Goal: Transaction & Acquisition: Purchase product/service

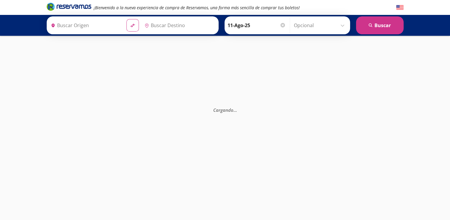
type input "[GEOGRAPHIC_DATA], [GEOGRAPHIC_DATA]"
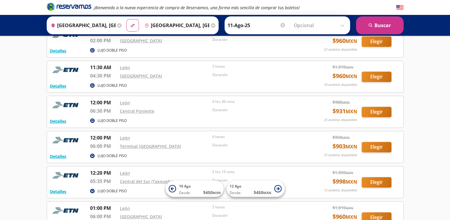
scroll to position [298, 0]
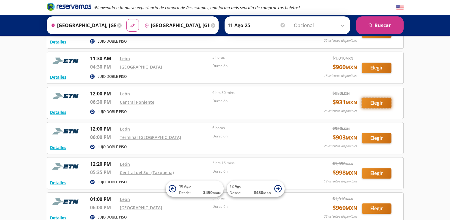
click at [374, 101] on button "Elegir" at bounding box center [377, 103] width 30 height 10
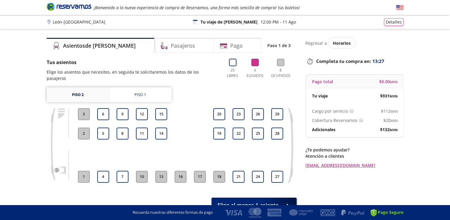
click at [87, 89] on link "Piso 2" at bounding box center [78, 94] width 62 height 15
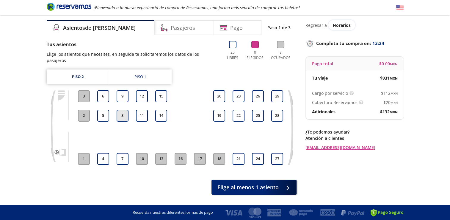
scroll to position [28, 0]
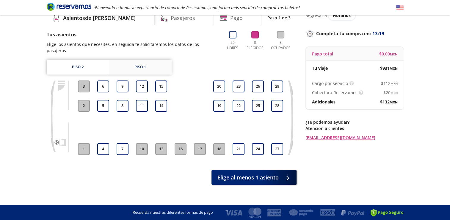
click at [137, 64] on div "Piso 1" at bounding box center [140, 67] width 12 height 6
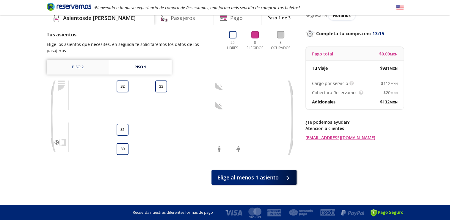
click at [77, 62] on link "Piso 2" at bounding box center [78, 67] width 62 height 15
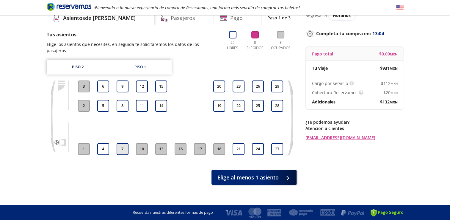
click at [120, 143] on button "7" at bounding box center [123, 149] width 12 height 12
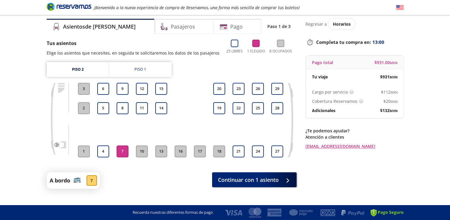
scroll to position [29, 0]
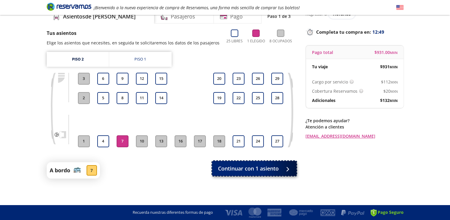
click at [250, 170] on span "Continuar con 1 asiento" at bounding box center [248, 168] width 61 height 8
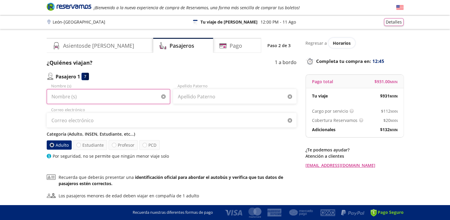
click at [127, 101] on input "Nombre (s)" at bounding box center [108, 96] width 123 height 15
type input "[PERSON_NAME]"
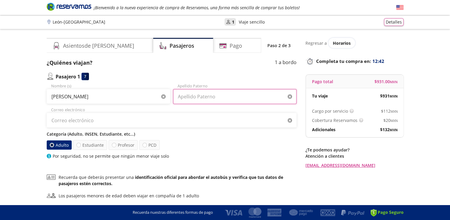
click at [215, 98] on input "Apellido Paterno" at bounding box center [234, 96] width 123 height 15
type input "[PERSON_NAME]"
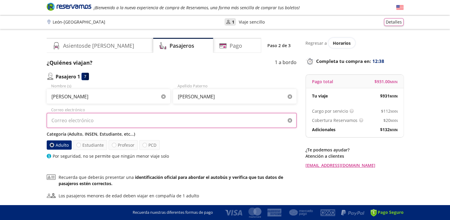
click at [145, 124] on input "Correo electrónico" at bounding box center [172, 120] width 250 height 15
type input "e"
type input "[PERSON_NAME][EMAIL_ADDRESS][DOMAIN_NAME]"
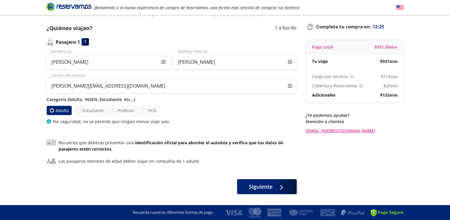
scroll to position [35, 0]
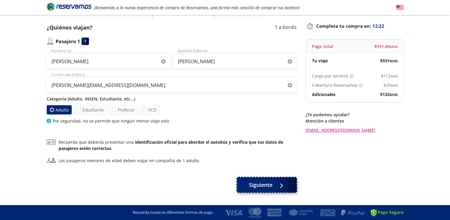
click at [275, 181] on button "Siguiente" at bounding box center [267, 184] width 60 height 15
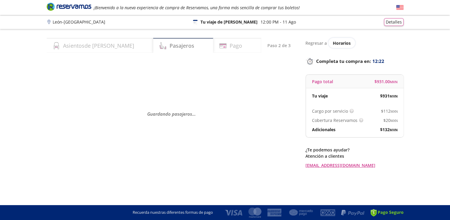
scroll to position [0, 0]
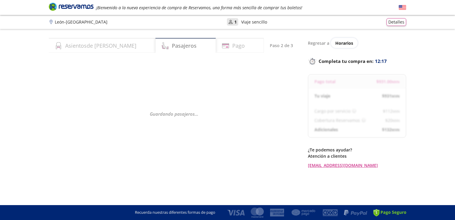
select select "MX"
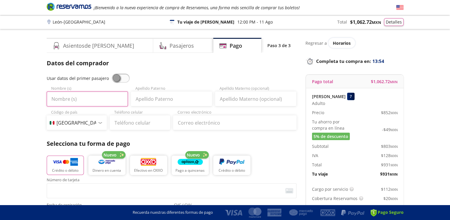
click at [114, 99] on input "Nombre (s)" at bounding box center [87, 98] width 81 height 15
type input "[PERSON_NAME]"
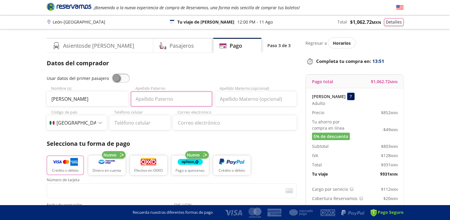
click at [180, 98] on input "Apellido Paterno" at bounding box center [171, 98] width 81 height 15
type input "[PERSON_NAME]"
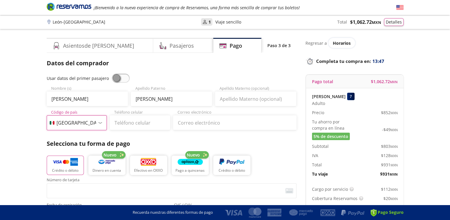
click at [98, 124] on select "Código de país [GEOGRAPHIC_DATA] +1 [GEOGRAPHIC_DATA] +52 [GEOGRAPHIC_DATA] +57…" at bounding box center [77, 122] width 60 height 15
select select "CN"
click at [47, 115] on select "Código de país [GEOGRAPHIC_DATA] +1 [GEOGRAPHIC_DATA] +52 [GEOGRAPHIC_DATA] +57…" at bounding box center [77, 122] width 60 height 15
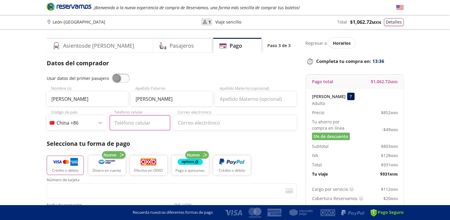
click at [131, 124] on input "Teléfono celular" at bounding box center [140, 122] width 60 height 15
type input "198 7677 4323"
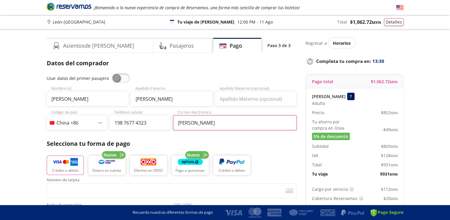
type input "[PERSON_NAME][EMAIL_ADDRESS][DOMAIN_NAME]"
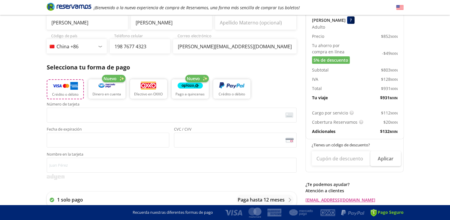
scroll to position [77, 0]
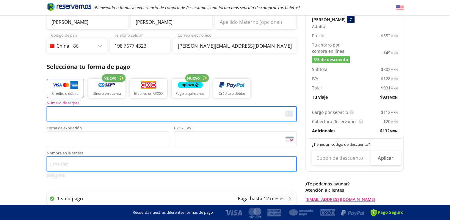
type input "[PERSON_NAME]"
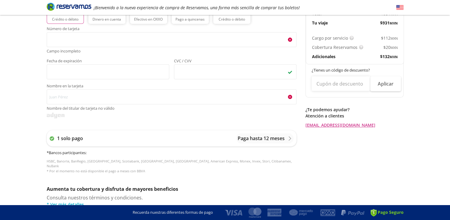
scroll to position [290, 0]
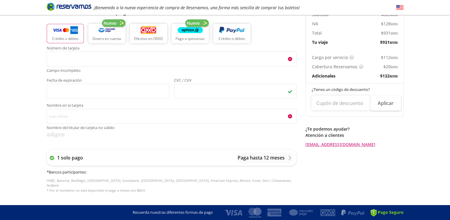
scroll to position [133, 0]
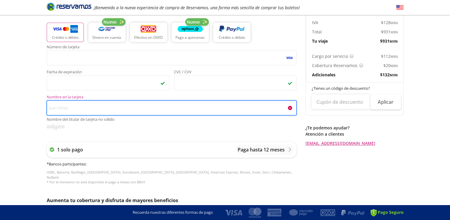
click at [149, 109] on input "Nombre en la tarjeta Nombre del titular de tarjeta no válido" at bounding box center [172, 107] width 250 height 15
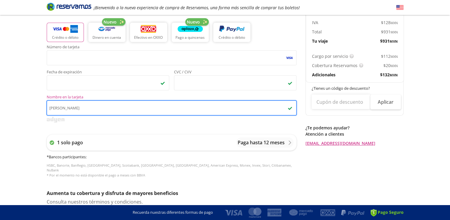
type input "[PERSON_NAME]"
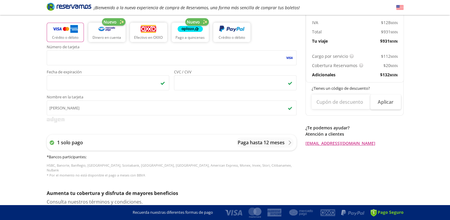
click at [12, 131] on div "Group 9 Created with Sketch. Pago [PERSON_NAME] - [GEOGRAPHIC_DATA] ¡Bienvenido…" at bounding box center [225, 117] width 450 height 501
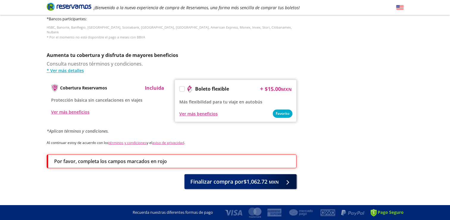
scroll to position [276, 0]
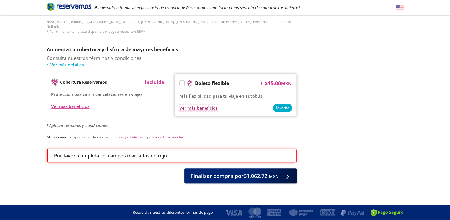
click at [214, 105] on div "Ver más beneficios" at bounding box center [198, 108] width 38 height 6
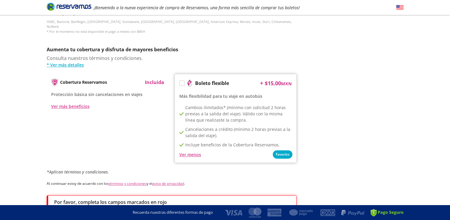
click at [180, 81] on div at bounding box center [181, 82] width 5 height 5
click at [182, 81] on label at bounding box center [182, 83] width 5 height 5
click at [182, 82] on input "Boleto flexible" at bounding box center [182, 84] width 4 height 4
click at [154, 147] on div "Cobertura Reservamos Incluida Protección básica sin cancelaciones en viajes Ver…" at bounding box center [172, 118] width 250 height 89
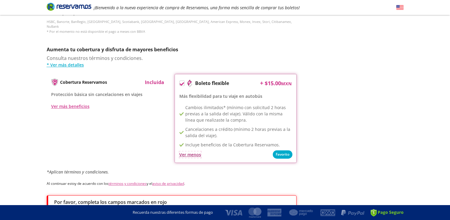
click at [187, 151] on div "Ver menos" at bounding box center [190, 154] width 22 height 6
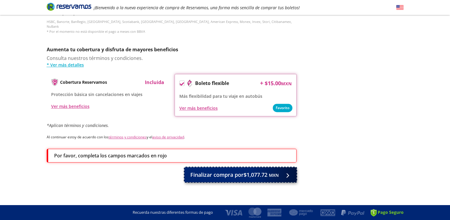
click at [269, 172] on small "MXN" at bounding box center [274, 175] width 10 height 6
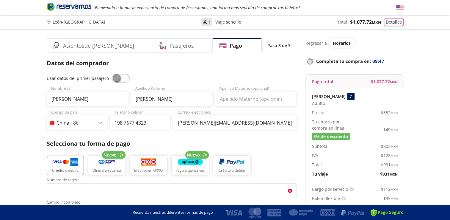
scroll to position [297, 0]
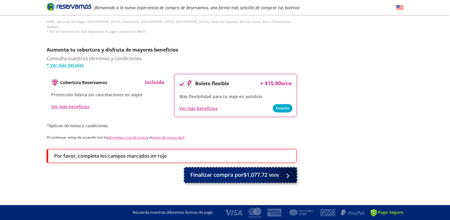
click at [265, 170] on span "Finalizar compra por $1,077.72 MXN" at bounding box center [234, 174] width 88 height 8
click at [289, 171] on div at bounding box center [286, 174] width 9 height 7
click at [236, 170] on span "Finalizar compra por $1,077.72 MXN" at bounding box center [234, 174] width 88 height 8
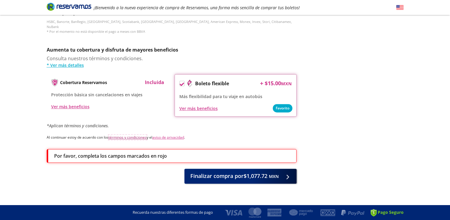
click at [144, 134] on link "términos y condiciones" at bounding box center [128, 136] width 38 height 5
drag, startPoint x: 282, startPoint y: 99, endPoint x: 285, endPoint y: 104, distance: 5.9
click at [285, 104] on div "Ver más beneficios" at bounding box center [235, 107] width 112 height 7
click at [278, 104] on div "Ver más beneficios" at bounding box center [235, 107] width 112 height 7
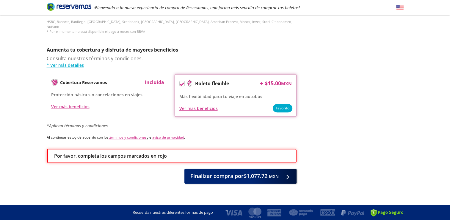
click at [156, 79] on p "Incluida" at bounding box center [154, 82] width 19 height 7
drag, startPoint x: 308, startPoint y: 118, endPoint x: 387, endPoint y: 139, distance: 81.6
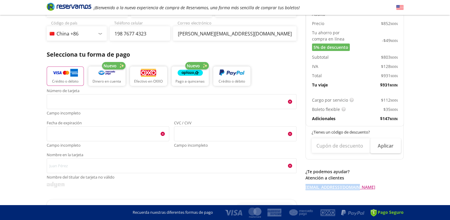
scroll to position [89, 0]
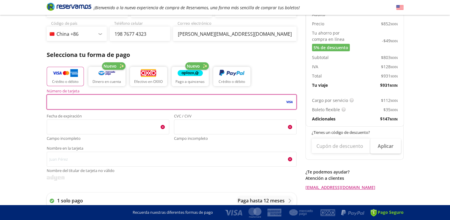
click at [28, 108] on div "Group 9 Created with Sketch. Pago [PERSON_NAME] - [GEOGRAPHIC_DATA] ¡Bienvenido…" at bounding box center [225, 168] width 450 height 515
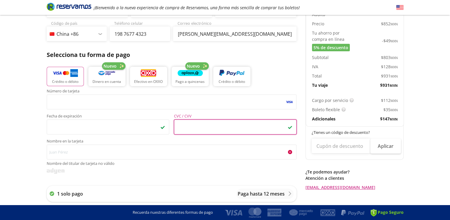
click at [40, 154] on div "Group 9 Created with Sketch. Pago [PERSON_NAME] - [GEOGRAPHIC_DATA] ¡Bienvenido…" at bounding box center [225, 165] width 450 height 508
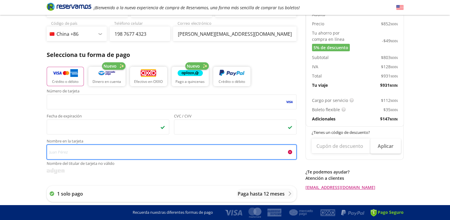
click at [51, 153] on input "Nombre en la tarjeta Nombre del titular de tarjeta no válido" at bounding box center [172, 151] width 250 height 15
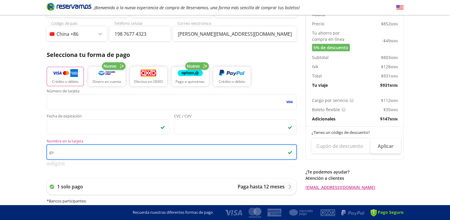
type input "g"
type input "[PERSON_NAME]"
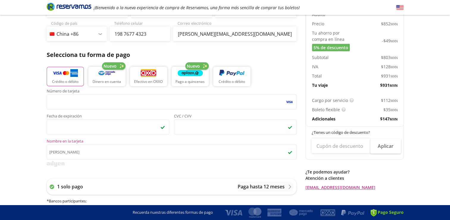
click at [31, 163] on div "Group 9 Created with Sketch. Pago [PERSON_NAME] - [GEOGRAPHIC_DATA] ¡Bienvenido…" at bounding box center [225, 161] width 450 height 501
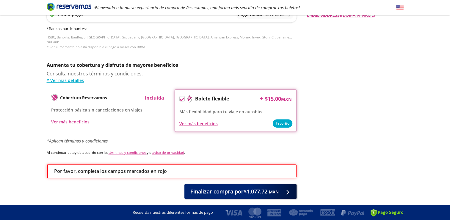
scroll to position [267, 0]
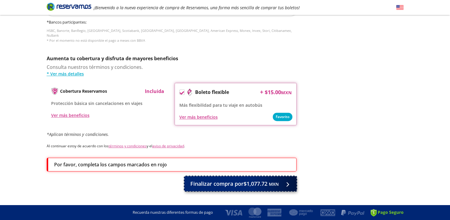
click at [241, 183] on button "Finalizar compra por $1,077.72 MXN" at bounding box center [240, 183] width 112 height 15
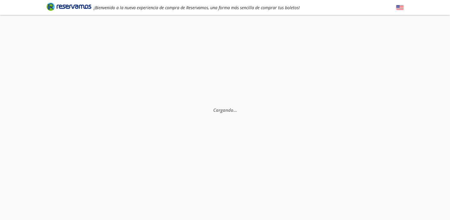
scroll to position [0, 0]
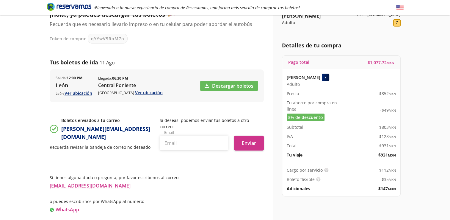
scroll to position [58, 0]
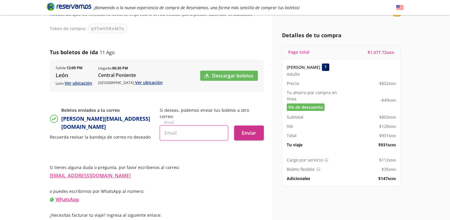
click at [206, 130] on input "text" at bounding box center [194, 132] width 68 height 15
type input "[PERSON_NAME][EMAIL_ADDRESS][DOMAIN_NAME]"
click at [251, 128] on button "Enviar" at bounding box center [249, 132] width 30 height 15
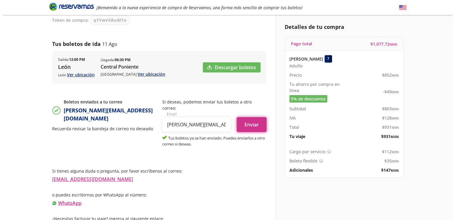
scroll to position [70, 0]
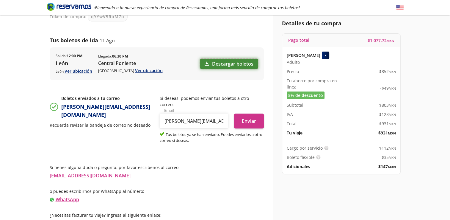
click at [219, 63] on link "Descargar boletos" at bounding box center [229, 64] width 58 height 10
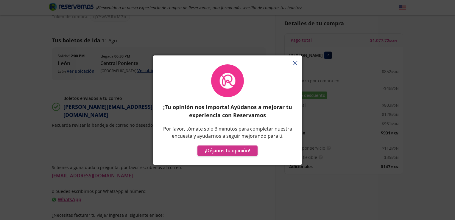
click at [295, 64] on div "¡Tu opinión nos importa! Ayúdanos a mejorar tu experiencia con Reservamos Por f…" at bounding box center [227, 112] width 149 height 103
click at [294, 61] on div "¡Tu opinión nos importa! Ayúdanos a mejorar tu experiencia con Reservamos Por f…" at bounding box center [227, 112] width 149 height 103
click at [294, 64] on div "¡Tu opinión nos importa! Ayúdanos a mejorar tu experiencia con Reservamos Por f…" at bounding box center [227, 112] width 149 height 103
click at [295, 62] on div "¡Tu opinión nos importa! Ayúdanos a mejorar tu experiencia con Reservamos Por f…" at bounding box center [227, 112] width 149 height 103
